Goal: Task Accomplishment & Management: Manage account settings

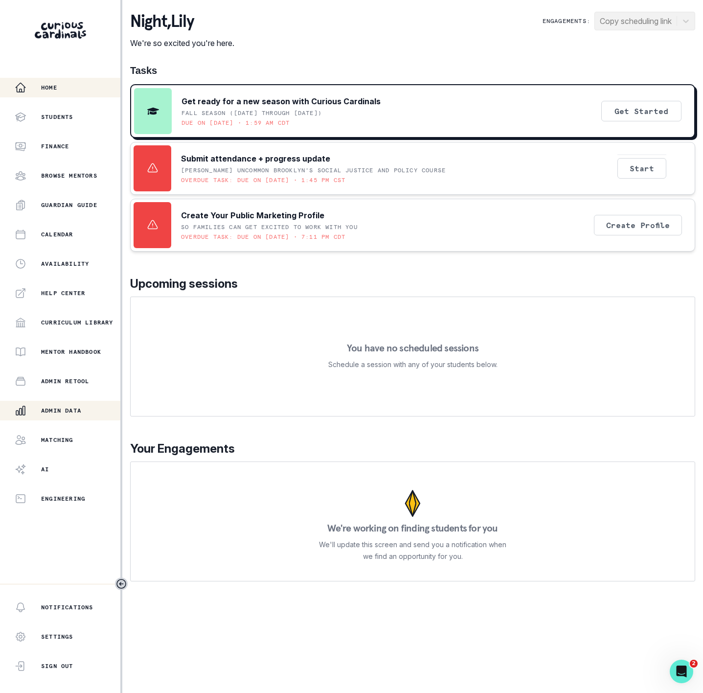
click at [53, 410] on p "Admin Data" at bounding box center [61, 411] width 40 height 8
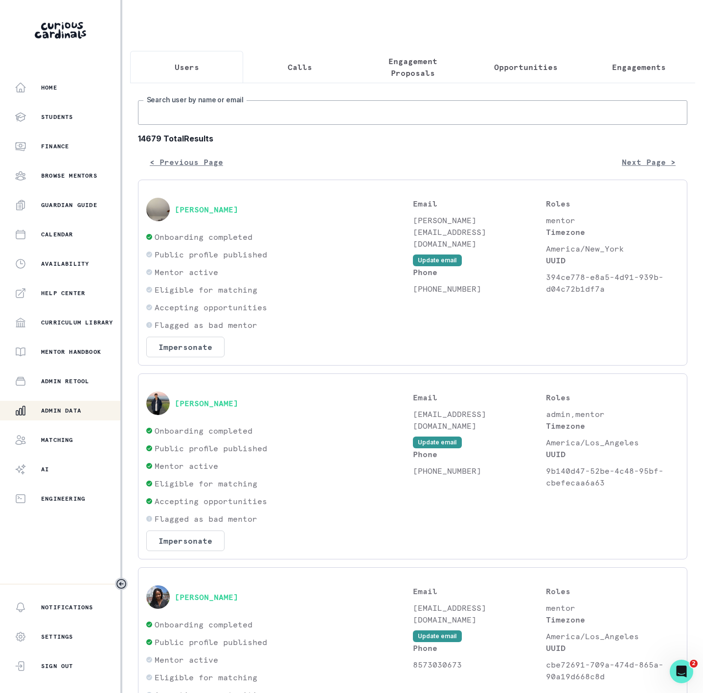
click at [199, 123] on input "Search user by name or email" at bounding box center [413, 112] width 550 height 24
click at [169, 125] on input "Search user by name or email" at bounding box center [413, 112] width 550 height 24
paste input "Mark and"
type input "Mark and"
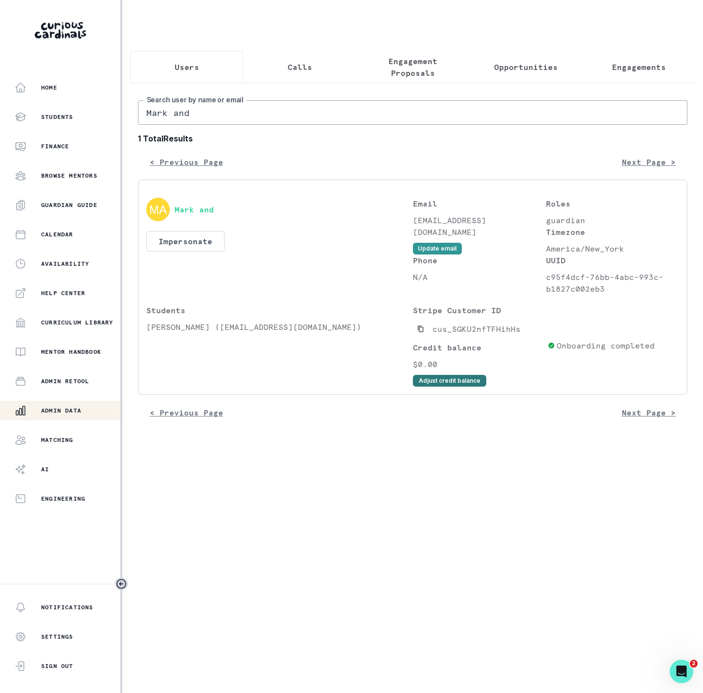
click at [435, 387] on button "Adjust credit balance" at bounding box center [449, 381] width 73 height 12
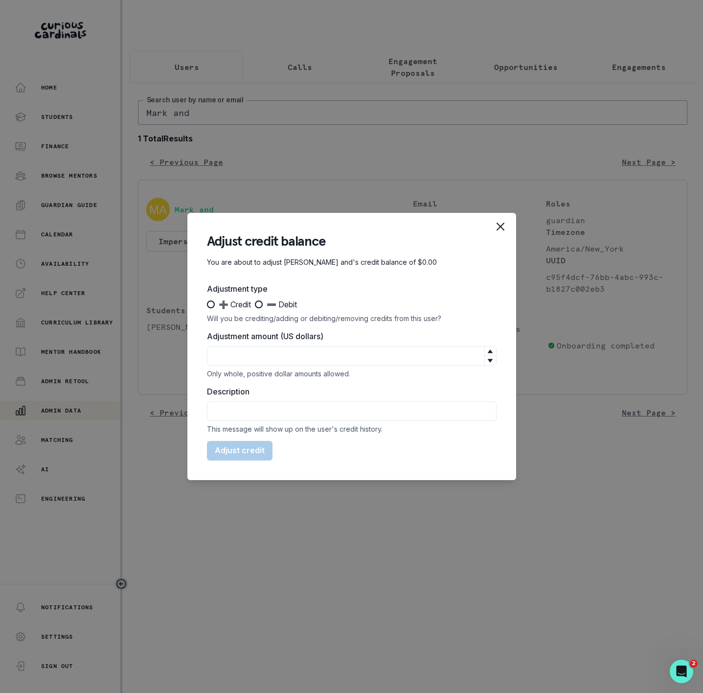
click at [209, 305] on span at bounding box center [211, 304] width 8 height 8
click at [207, 305] on input "➕ Credit" at bounding box center [206, 304] width 0 height 0
radio input "true"
click at [241, 357] on input "Adjustment amount (US dollars)" at bounding box center [352, 356] width 290 height 20
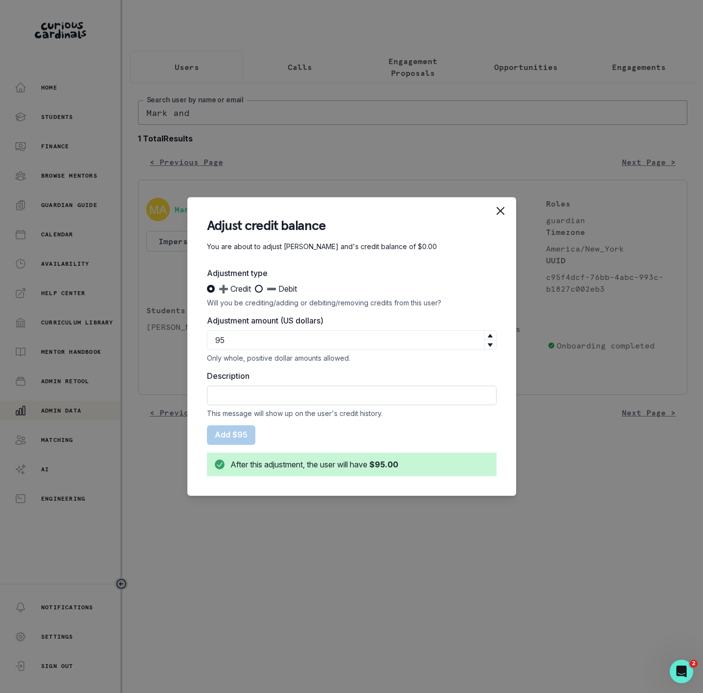
type input "95"
click at [260, 394] on input "Description" at bounding box center [352, 396] width 290 height 20
paste input "Mark and"
type input "Mark and"
drag, startPoint x: 254, startPoint y: 401, endPoint x: 166, endPoint y: 385, distance: 89.5
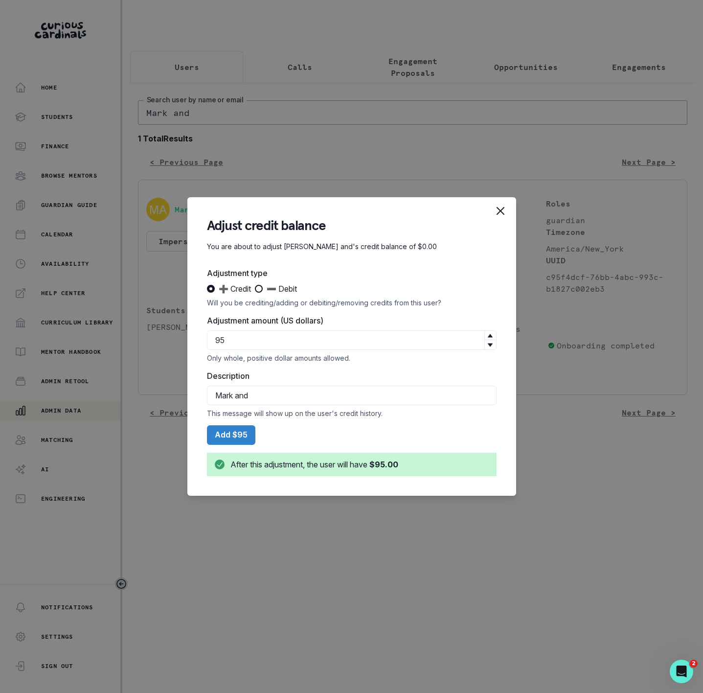
click at [166, 385] on div "Adjust credit balance You are about to adjust Mark and's credit balance of $0.0…" at bounding box center [351, 346] width 703 height 693
click at [253, 398] on input "Description" at bounding box center [352, 396] width 290 height 20
paste input "Late reschedule | [PERSON_NAME] Business / Entrepreneurship 1-to-1-course | Occ…"
type input "CREDIT Late reschedule | [PERSON_NAME] Business / Entrepreneurship 1-to-1-cours…"
click at [238, 434] on button "Add $95" at bounding box center [231, 435] width 48 height 20
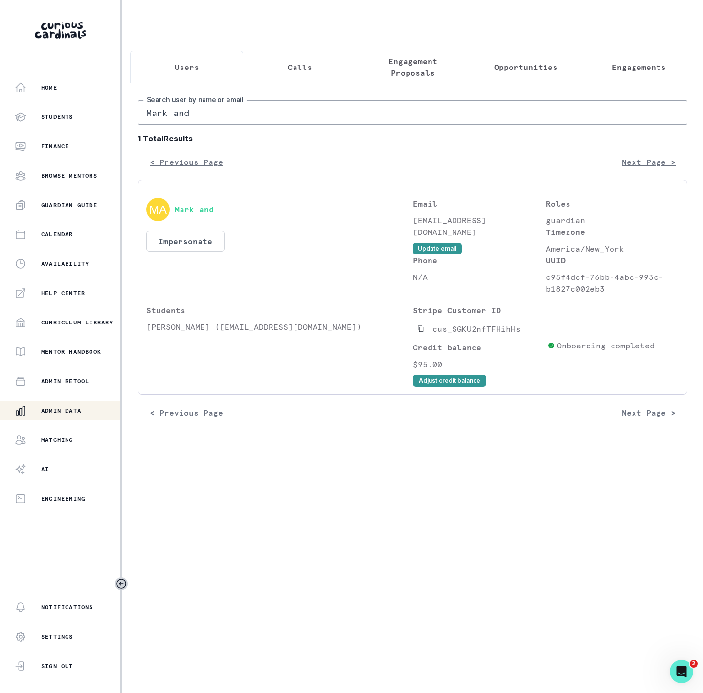
drag, startPoint x: 196, startPoint y: 128, endPoint x: 24, endPoint y: 127, distance: 171.8
click at [24, 127] on div "Home Students Finance Browse Mentors Guardian Guide Calendar Availability Help …" at bounding box center [351, 346] width 703 height 693
paste input "[PERSON_NAME]"
type input "[PERSON_NAME]"
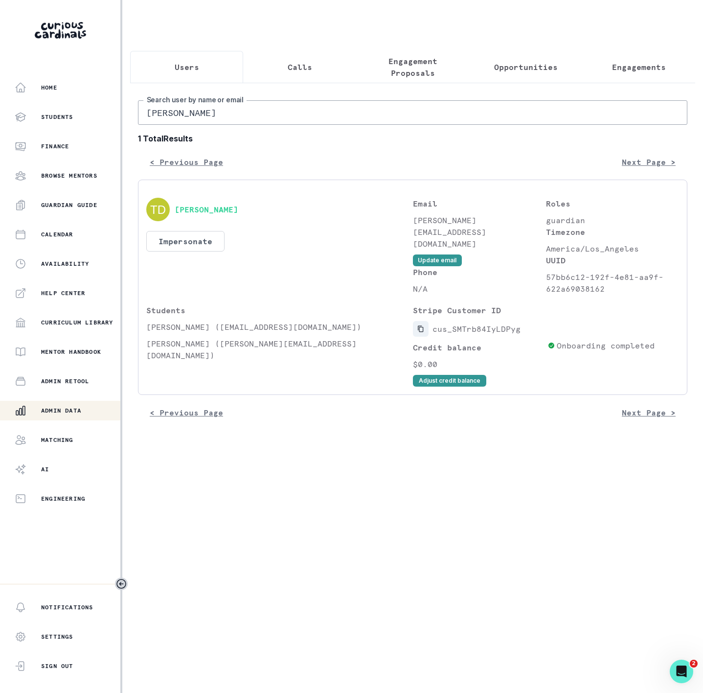
click at [423, 332] on icon "Copied to clipboard" at bounding box center [420, 328] width 7 height 7
drag, startPoint x: 226, startPoint y: 126, endPoint x: 82, endPoint y: 125, distance: 143.9
click at [82, 125] on div "Home Students Finance Browse Mentors Guardian Guide Calendar Availability Help …" at bounding box center [351, 346] width 703 height 693
type input "[PERSON_NAME] du"
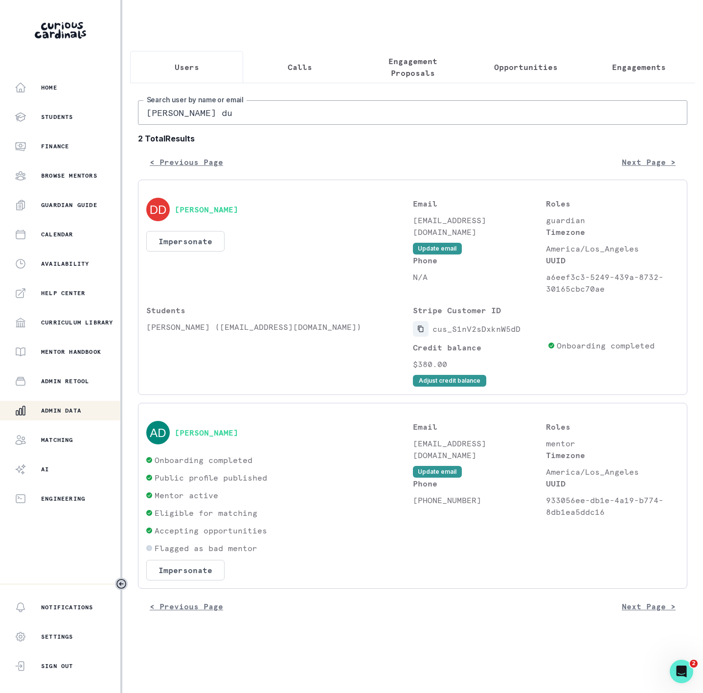
click at [422, 332] on icon "Copied to clipboard" at bounding box center [420, 328] width 7 height 7
click at [181, 250] on button "Impersonate" at bounding box center [185, 241] width 78 height 21
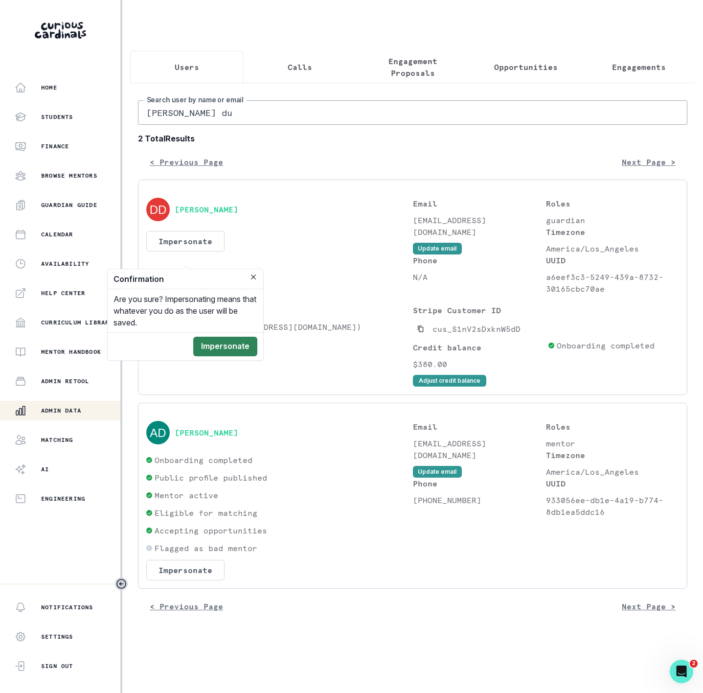
click at [231, 348] on button "Impersonate" at bounding box center [225, 347] width 64 height 20
